Goal: Task Accomplishment & Management: Manage account settings

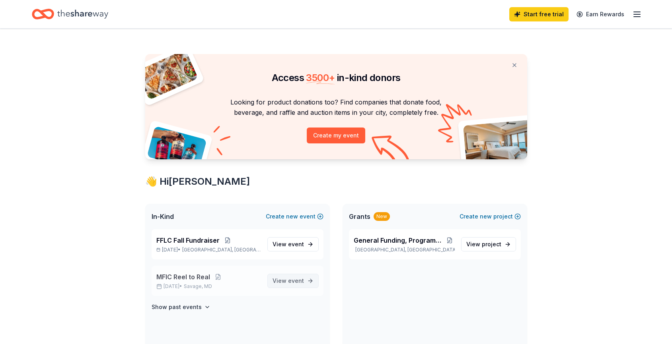
click at [284, 282] on span "View event" at bounding box center [287, 281] width 31 height 10
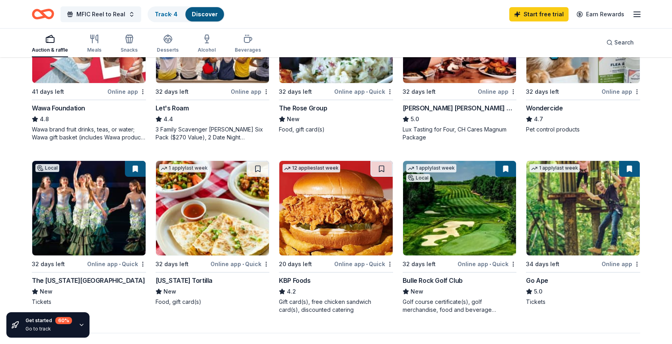
scroll to position [490, 0]
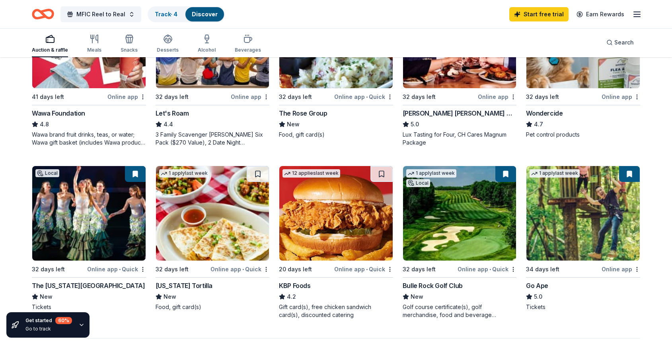
click at [195, 286] on div "[US_STATE] Tortilla" at bounding box center [184, 286] width 57 height 10
click at [127, 14] on button "MFIC Reel to Real" at bounding box center [100, 14] width 81 height 16
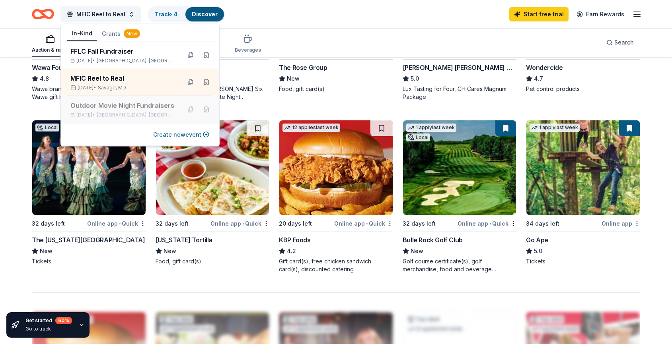
scroll to position [537, 0]
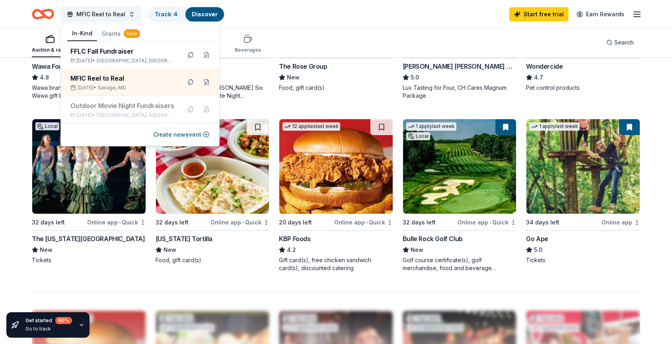
click at [640, 14] on line "button" at bounding box center [637, 14] width 6 height 0
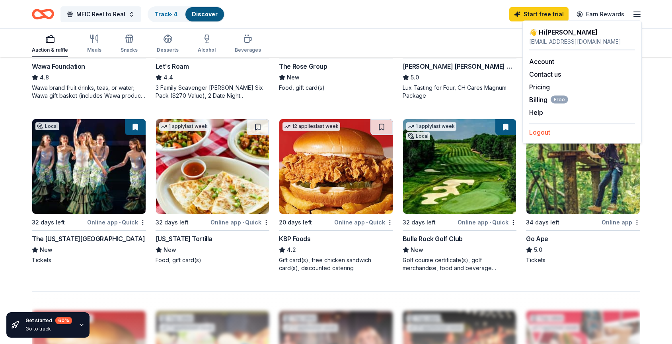
click at [550, 131] on button "Logout" at bounding box center [539, 133] width 21 height 10
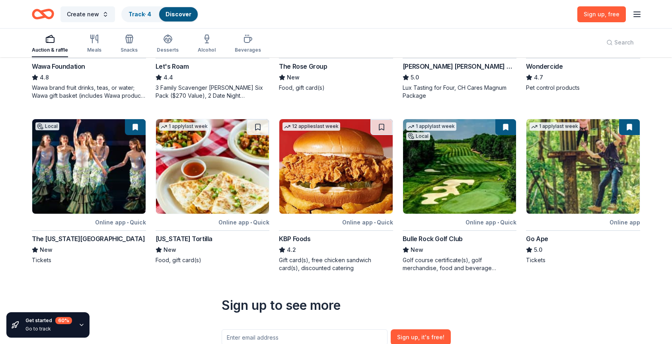
scroll to position [0, 0]
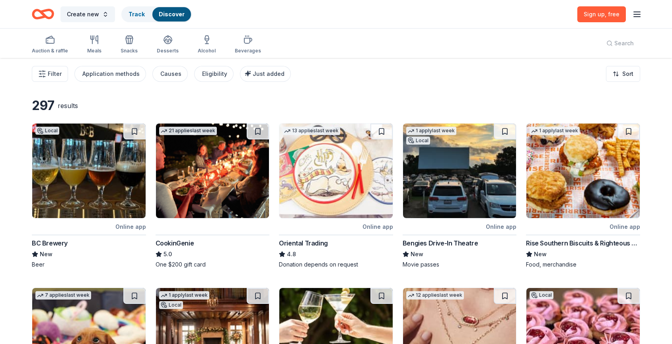
click at [638, 17] on icon "button" at bounding box center [637, 15] width 10 height 10
click at [535, 78] on button "Log in" at bounding box center [538, 78] width 18 height 10
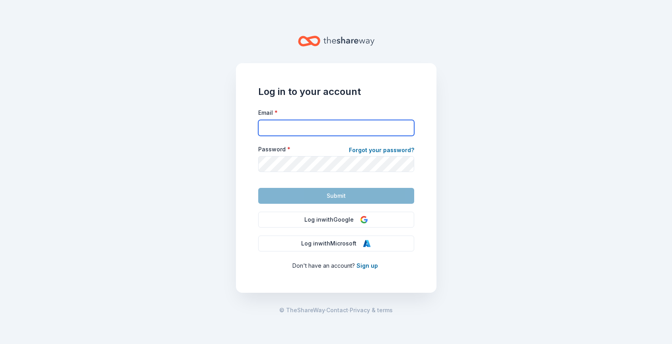
click at [354, 130] on input "Email *" at bounding box center [336, 128] width 156 height 16
type input "festivalproducer@annapolisfilmfestival.com"
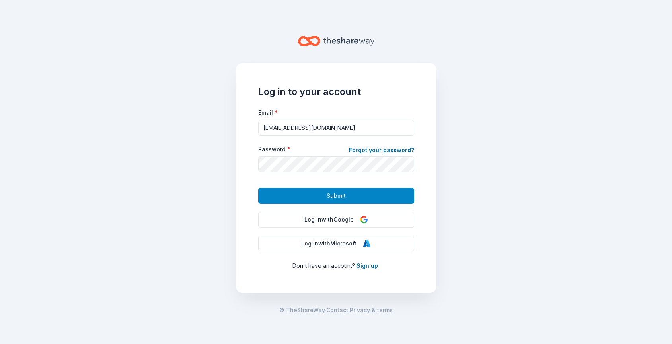
click at [338, 197] on span "Submit" at bounding box center [336, 196] width 19 height 10
